Goal: Information Seeking & Learning: Learn about a topic

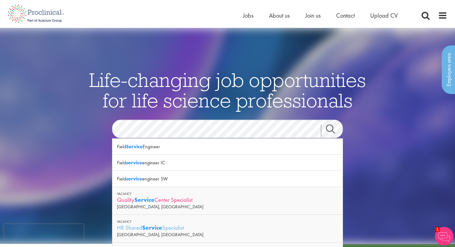
click at [155, 201] on div "Quality Service Center Specialist" at bounding box center [227, 200] width 221 height 8
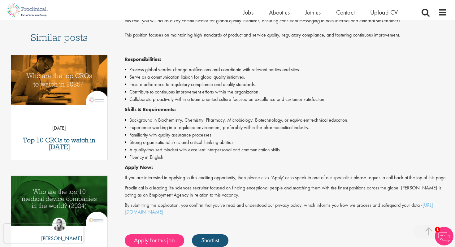
scroll to position [170, 0]
